Goal: Check status: Check status

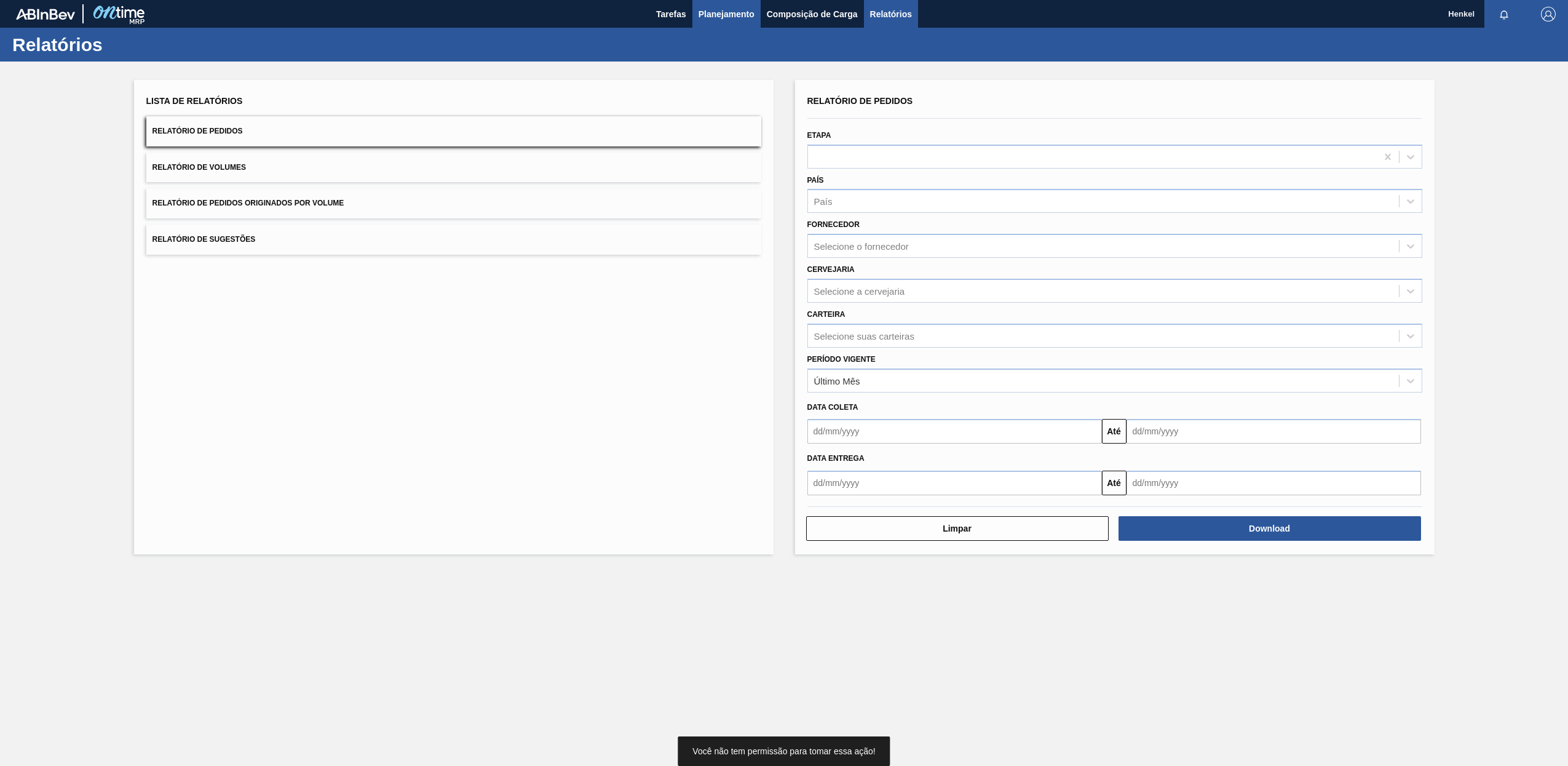
click at [719, 18] on span "Planejamento" at bounding box center [727, 14] width 56 height 15
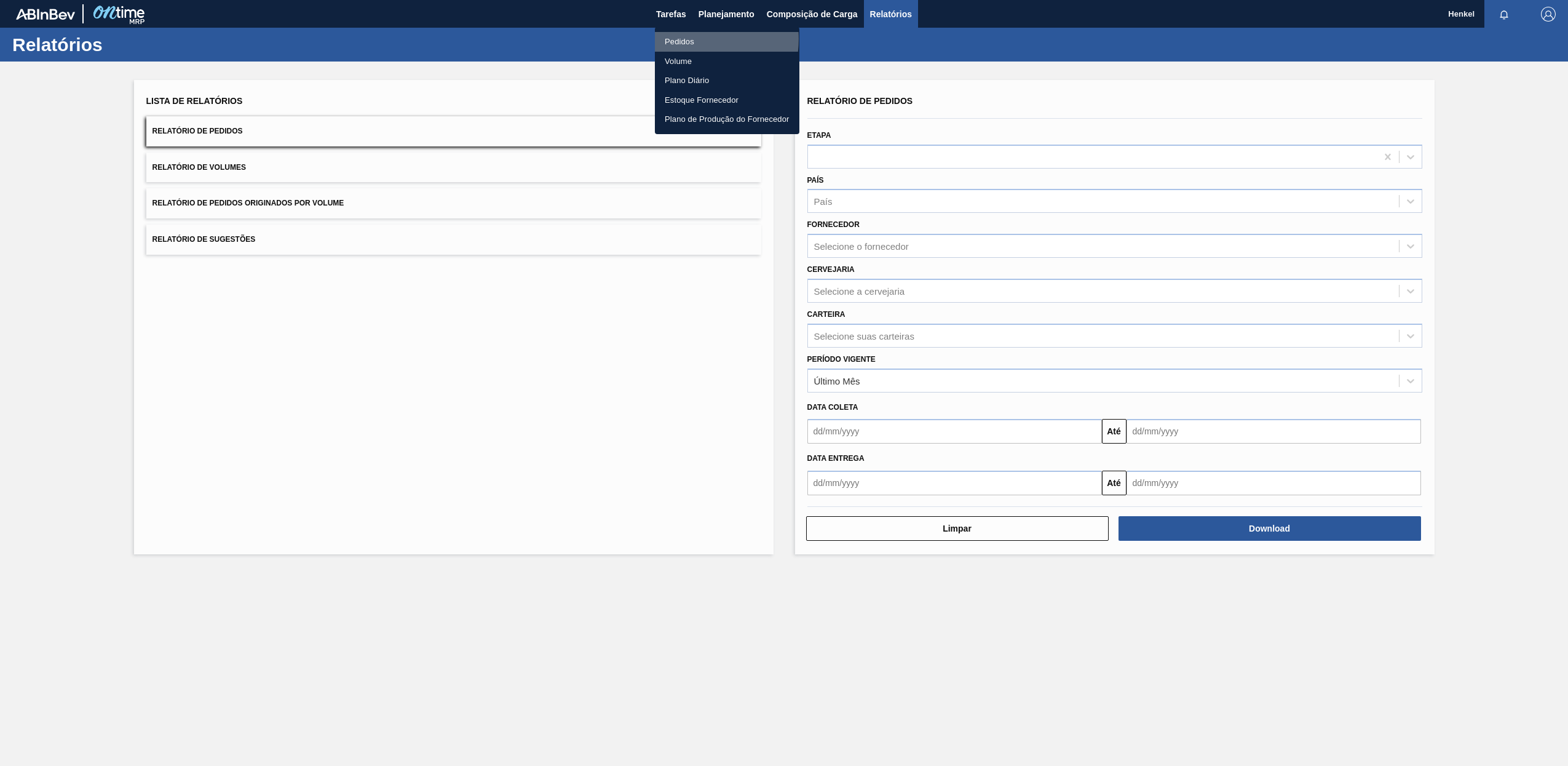
click at [687, 39] on li "Pedidos" at bounding box center [728, 41] width 145 height 19
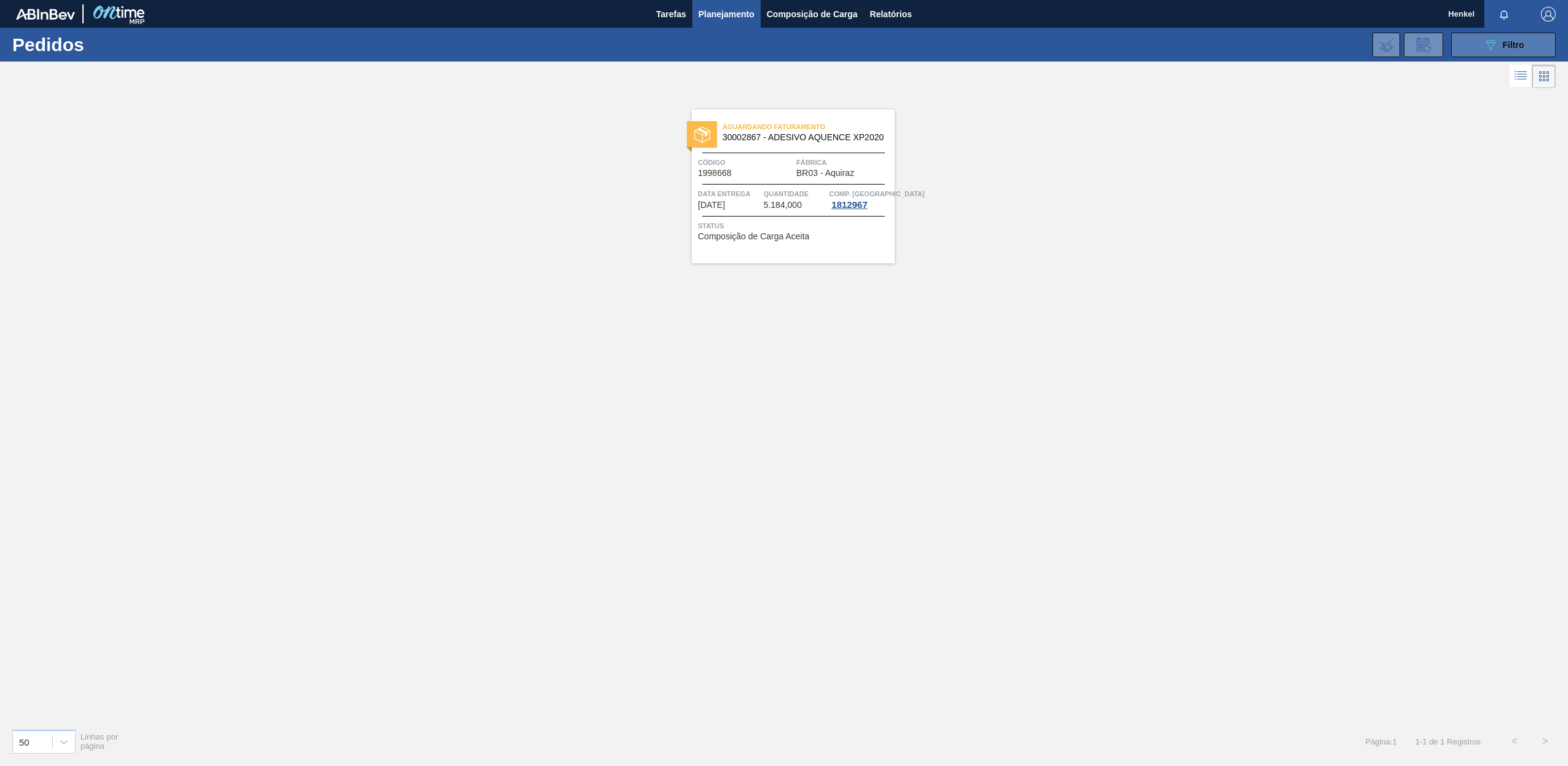
click at [1504, 47] on span "Filtro" at bounding box center [1513, 45] width 21 height 10
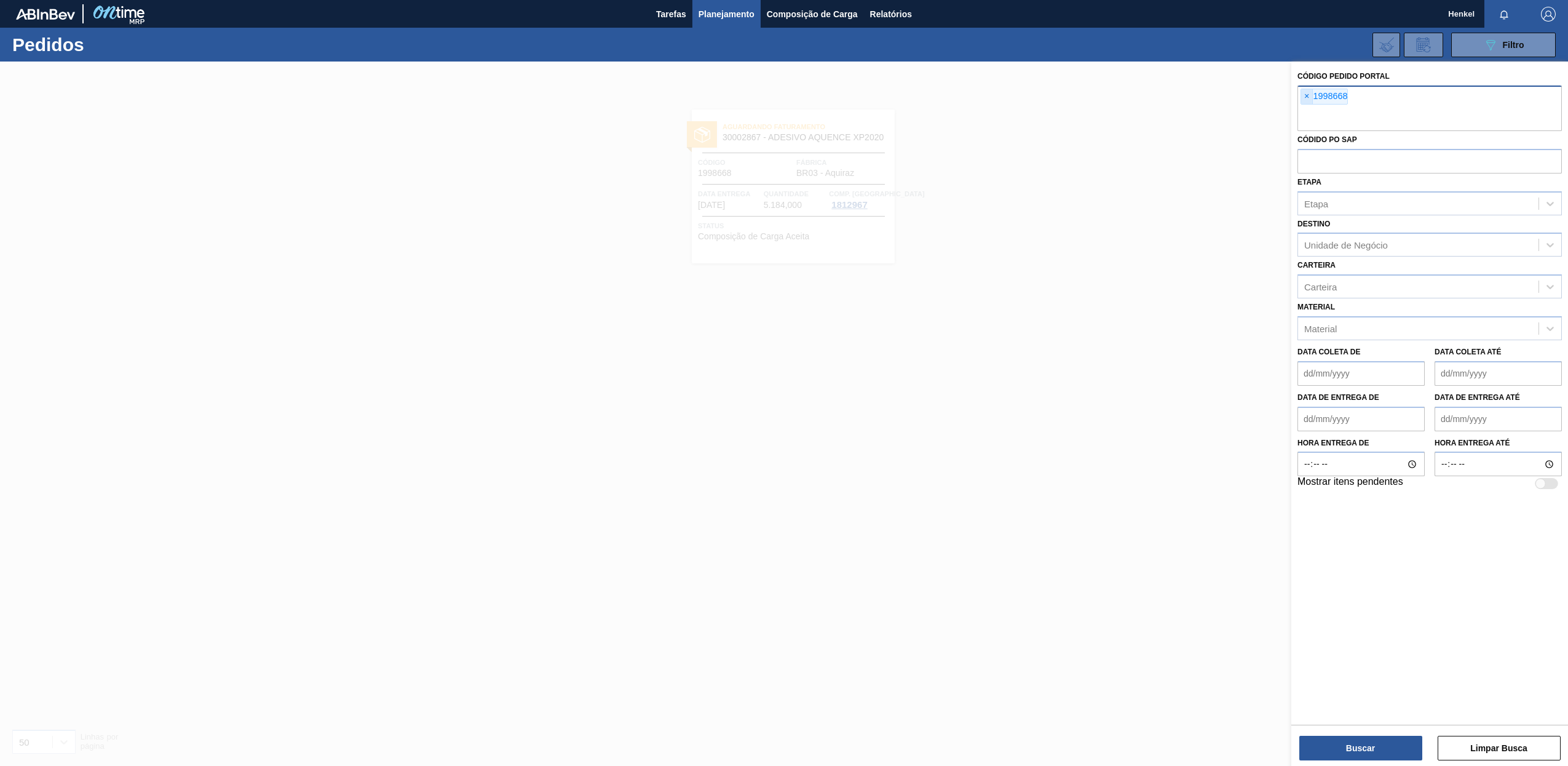
click at [1304, 96] on span "×" at bounding box center [1307, 96] width 12 height 15
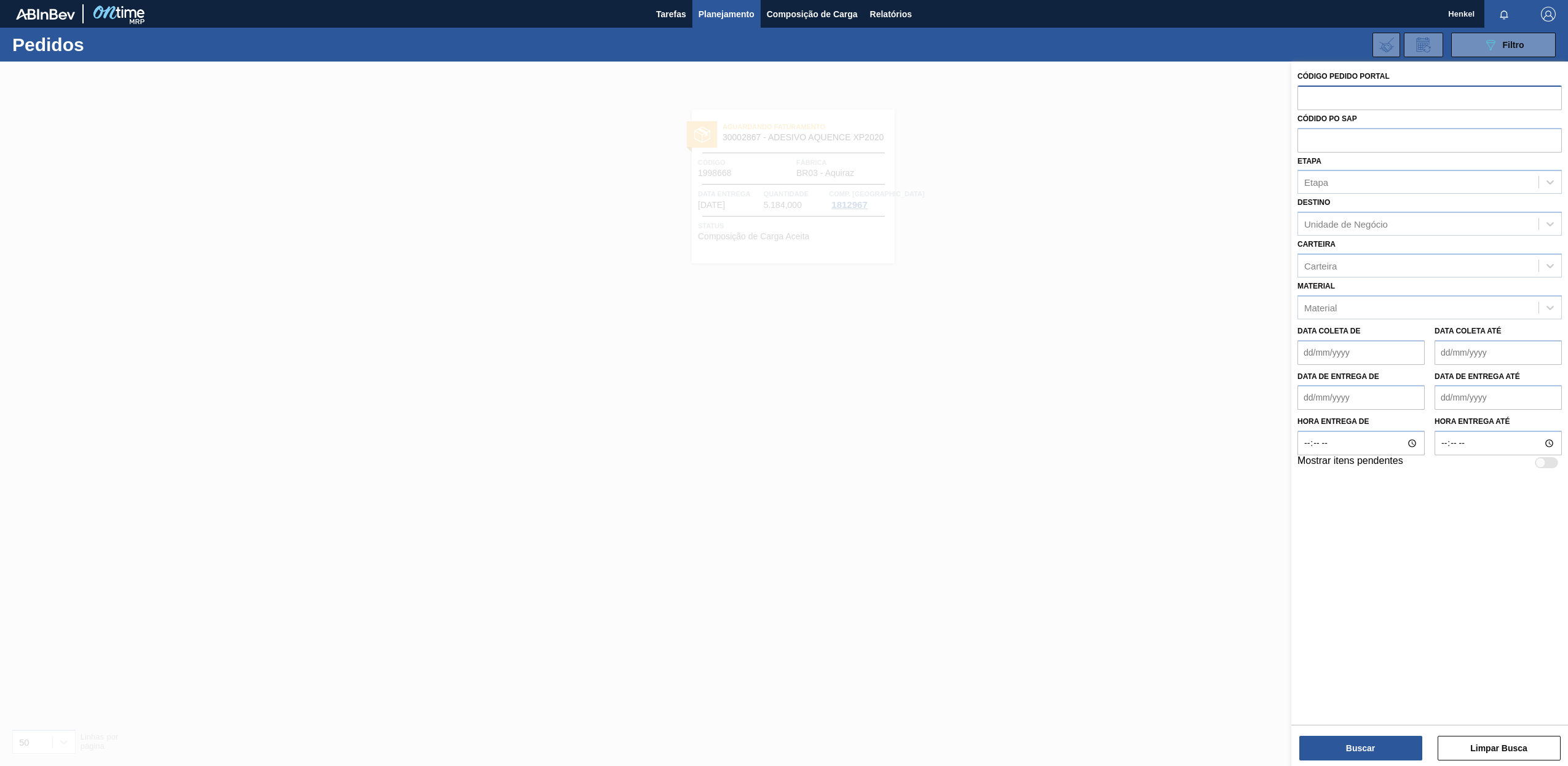
paste input "1998668"
type input "1998668"
click at [1364, 740] on button "Buscar" at bounding box center [1361, 748] width 123 height 25
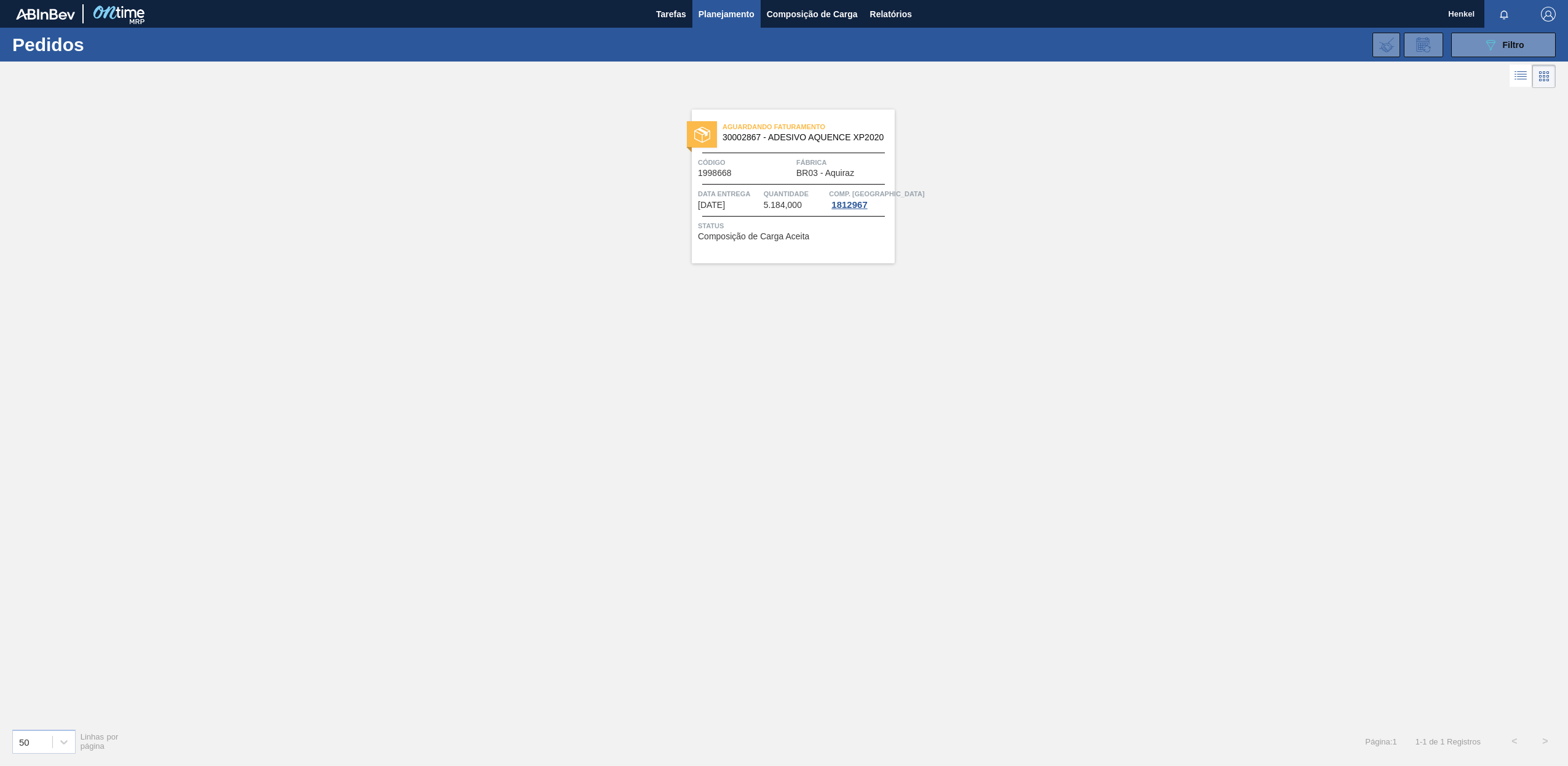
click at [781, 197] on span "Quantidade" at bounding box center [795, 193] width 62 height 12
